Goal: Information Seeking & Learning: Learn about a topic

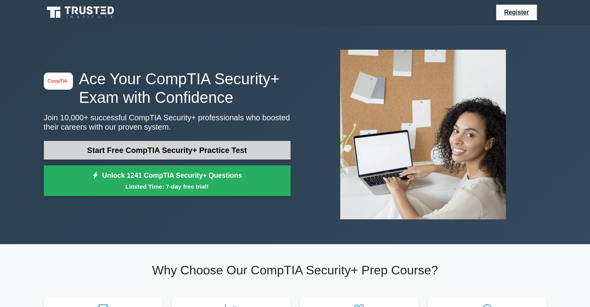
click at [159, 144] on link "Start Free CompTIA Security+ Practice Test" at bounding box center [167, 150] width 247 height 19
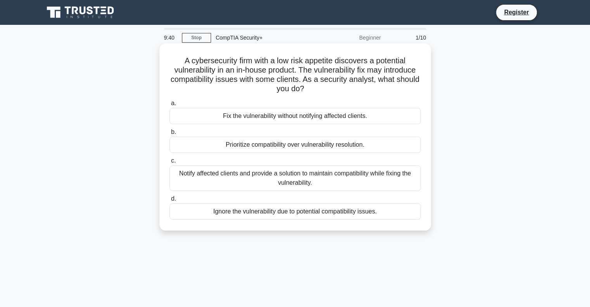
click at [313, 179] on div "Notify affected clients and provide a solution to maintain compatibility while …" at bounding box center [294, 178] width 251 height 26
click at [169, 163] on input "c. Notify affected clients and provide a solution to maintain compatibility whi…" at bounding box center [169, 160] width 0 height 5
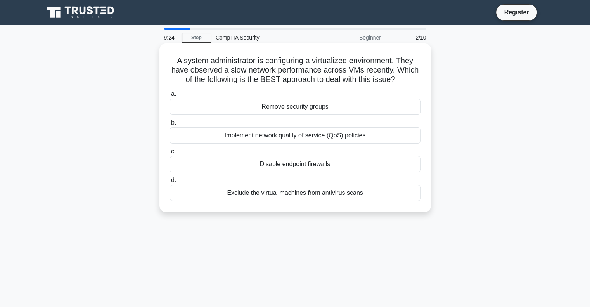
click at [282, 132] on div "Implement network quality of service (QoS) policies" at bounding box center [294, 135] width 251 height 16
click at [169, 125] on input "b. Implement network quality of service (QoS) policies" at bounding box center [169, 122] width 0 height 5
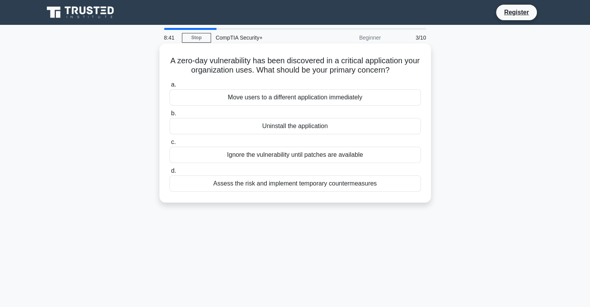
click at [283, 183] on div "Assess the risk and implement temporary countermeasures" at bounding box center [294, 183] width 251 height 16
click at [169, 173] on input "d. Assess the risk and implement temporary countermeasures" at bounding box center [169, 170] width 0 height 5
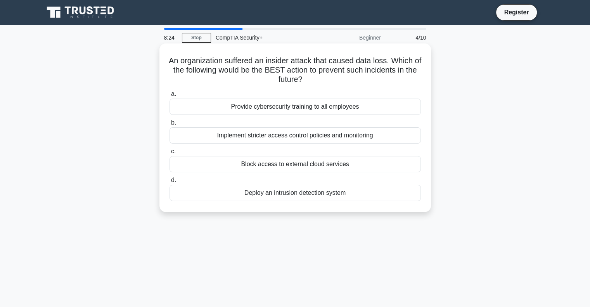
click at [320, 110] on div "Provide cybersecurity training to all employees" at bounding box center [294, 107] width 251 height 16
click at [169, 97] on input "a. Provide cybersecurity training to all employees" at bounding box center [169, 94] width 0 height 5
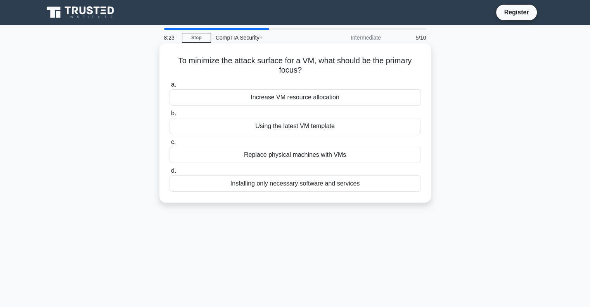
click at [292, 130] on div "Using the latest VM template" at bounding box center [294, 126] width 251 height 16
click at [169, 116] on input "b. Using the latest VM template" at bounding box center [169, 113] width 0 height 5
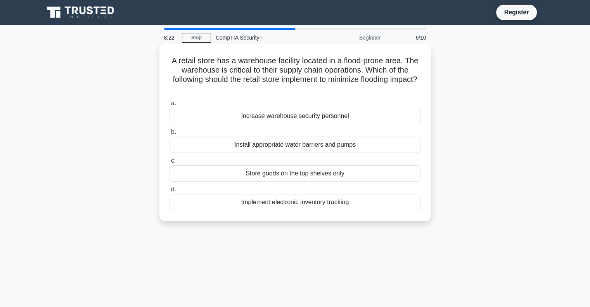
click at [291, 140] on div "Install appropriate water barriers and pumps" at bounding box center [294, 145] width 251 height 16
click at [169, 135] on input "b. Install appropriate water barriers and pumps" at bounding box center [169, 132] width 0 height 5
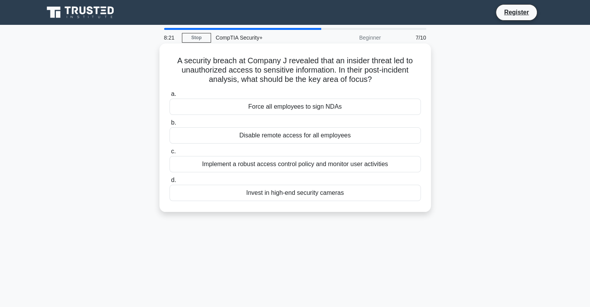
click at [291, 155] on label "c. Implement a robust access control policy and monitor user activities" at bounding box center [294, 160] width 251 height 26
click at [169, 154] on input "c. Implement a robust access control policy and monitor user activities" at bounding box center [169, 151] width 0 height 5
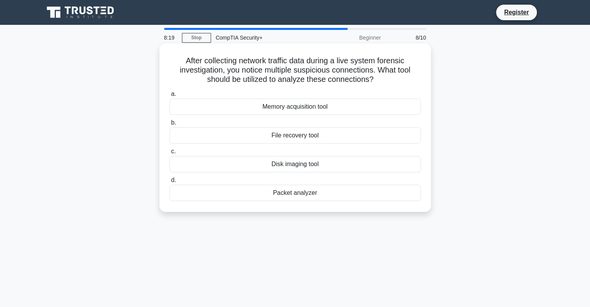
click at [291, 163] on div "Disk imaging tool" at bounding box center [294, 164] width 251 height 16
click at [169, 154] on input "c. Disk imaging tool" at bounding box center [169, 151] width 0 height 5
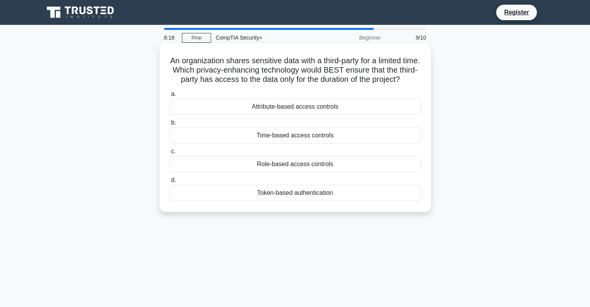
click at [302, 113] on div "Attribute-based access controls" at bounding box center [294, 107] width 251 height 16
click at [169, 97] on input "a. Attribute-based access controls" at bounding box center [169, 94] width 0 height 5
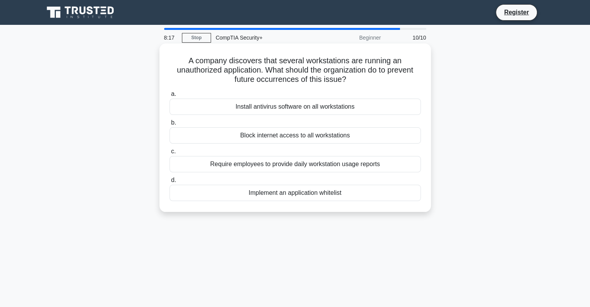
click at [301, 135] on div "Block internet access to all workstations" at bounding box center [294, 135] width 251 height 16
click at [169, 125] on input "b. Block internet access to all workstations" at bounding box center [169, 122] width 0 height 5
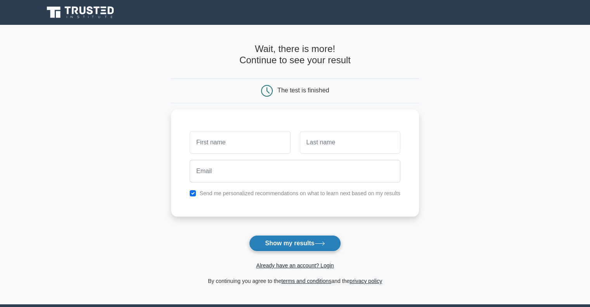
click at [278, 246] on button "Show my results" at bounding box center [295, 243] width 92 height 16
